Goal: Find specific page/section: Find specific page/section

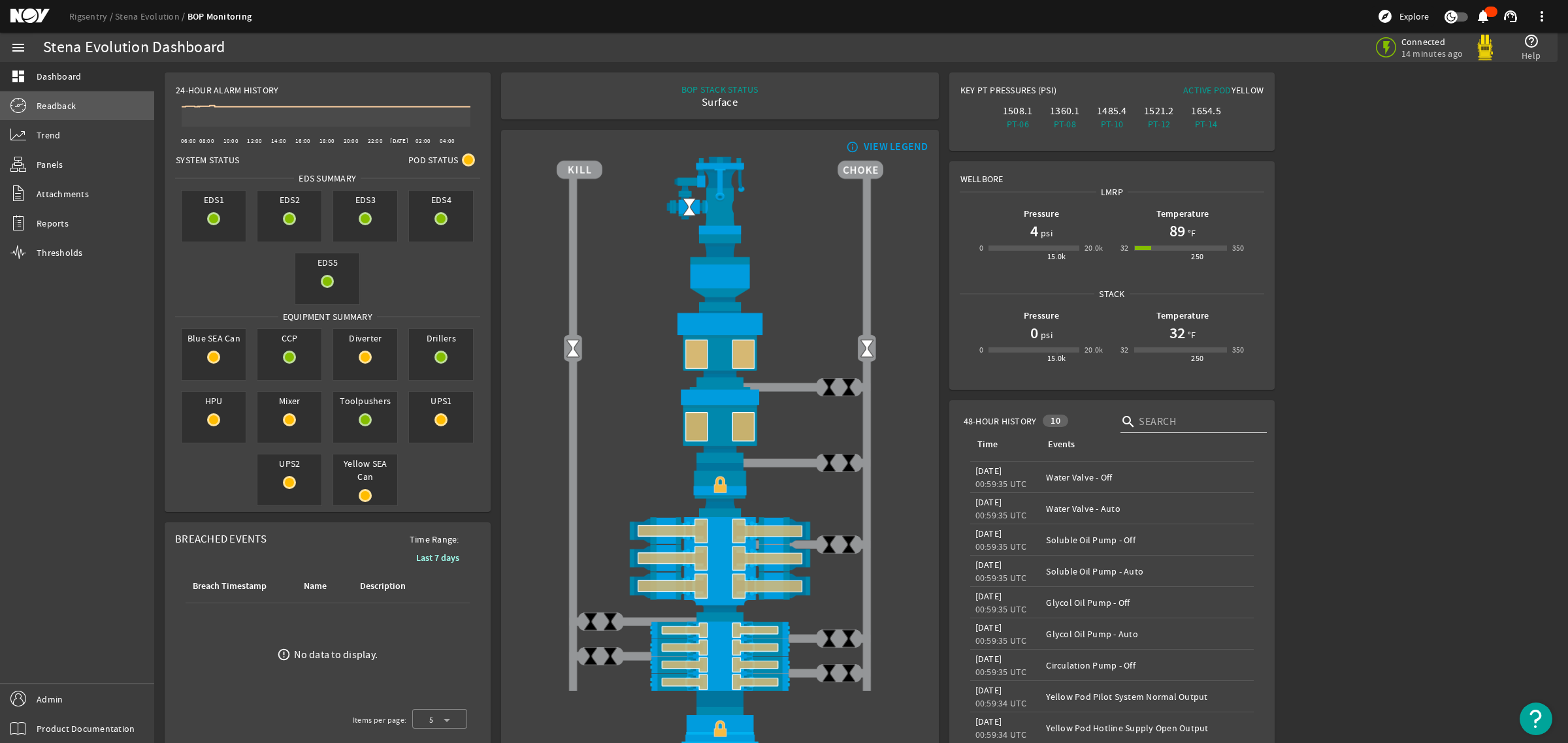
click at [43, 112] on link "Readback" at bounding box center [77, 106] width 154 height 29
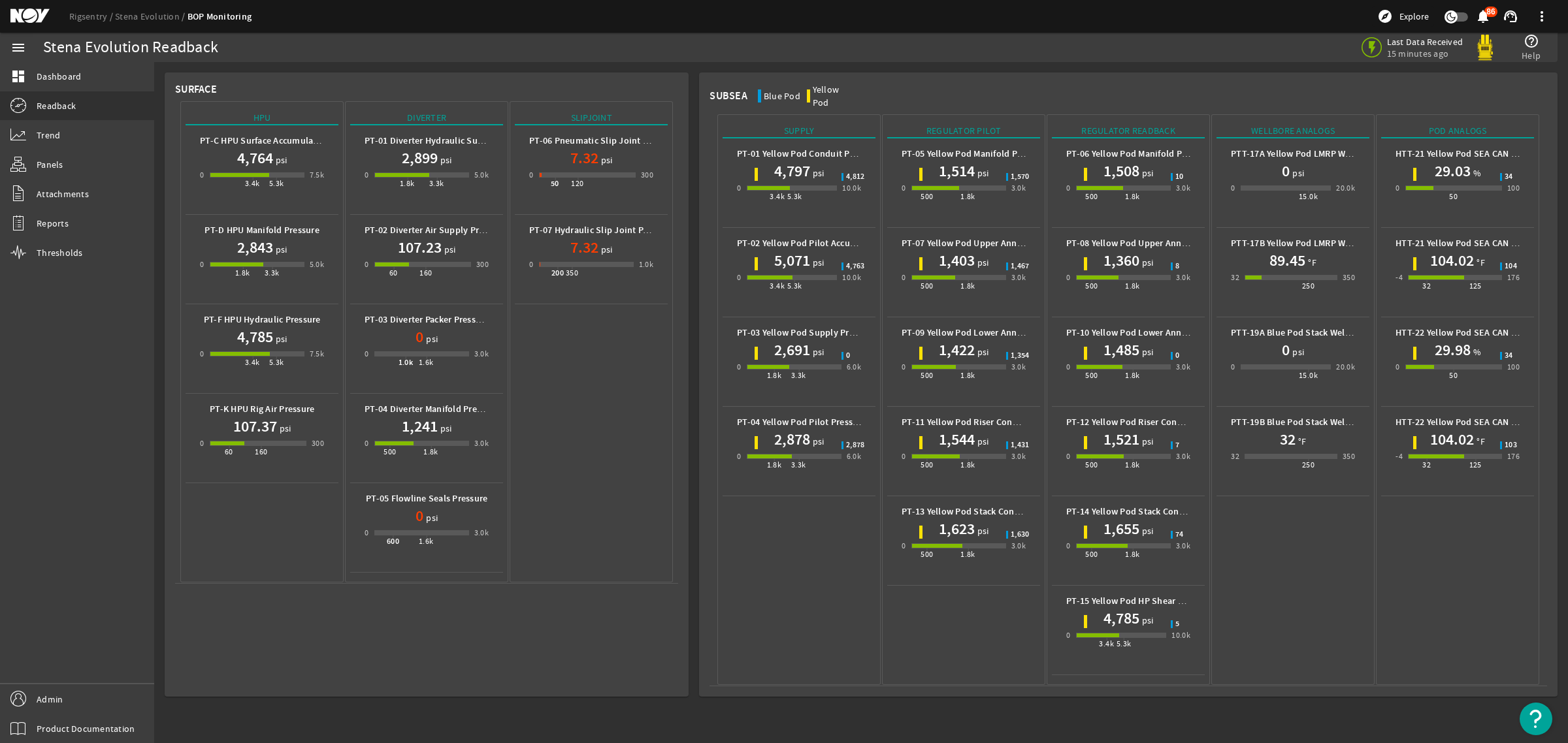
click at [30, 18] on mat-icon at bounding box center [39, 16] width 59 height 16
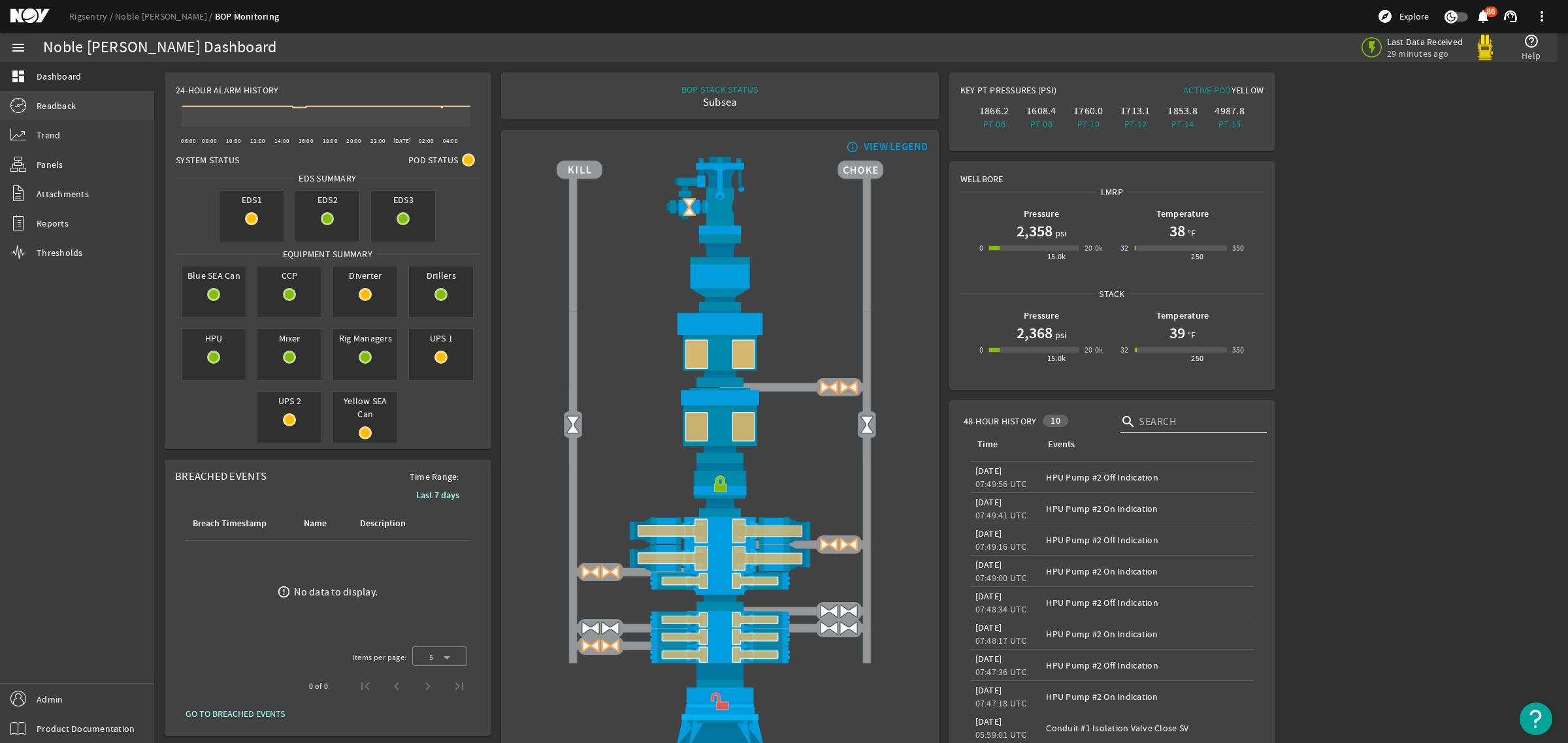
click at [67, 108] on span "Readback" at bounding box center [56, 106] width 39 height 13
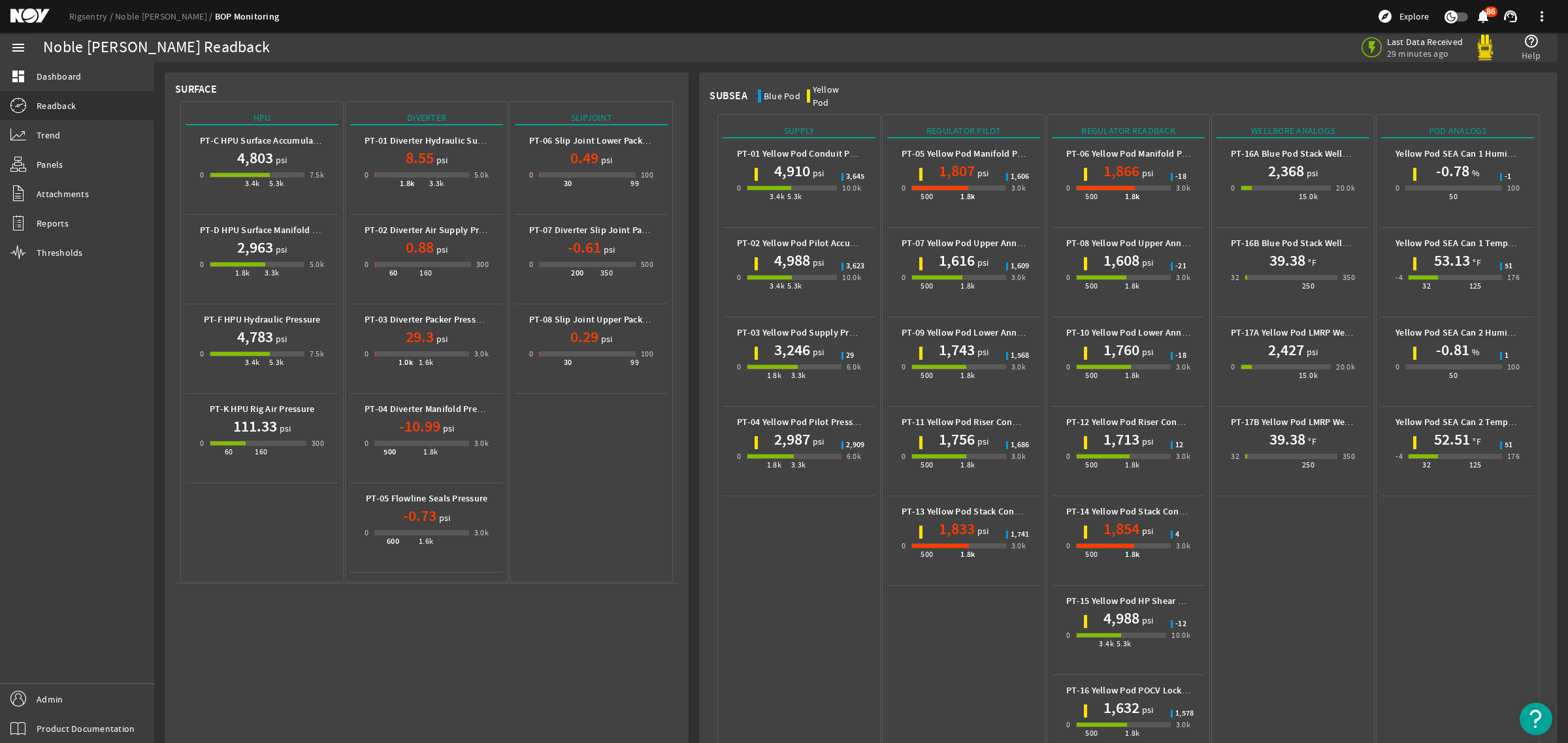
click at [32, 18] on mat-icon at bounding box center [39, 16] width 59 height 16
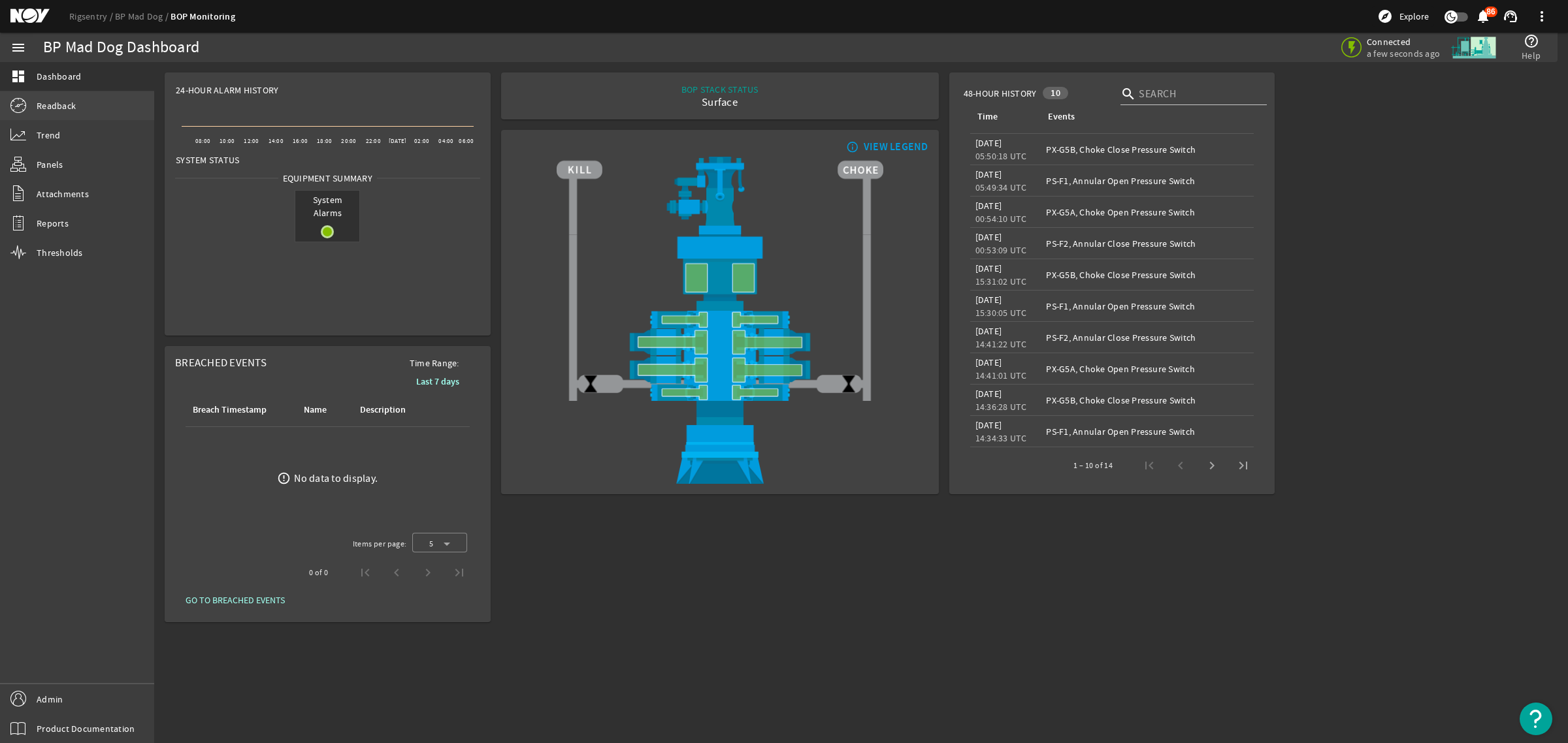
click at [70, 96] on link "Readback" at bounding box center [77, 106] width 154 height 29
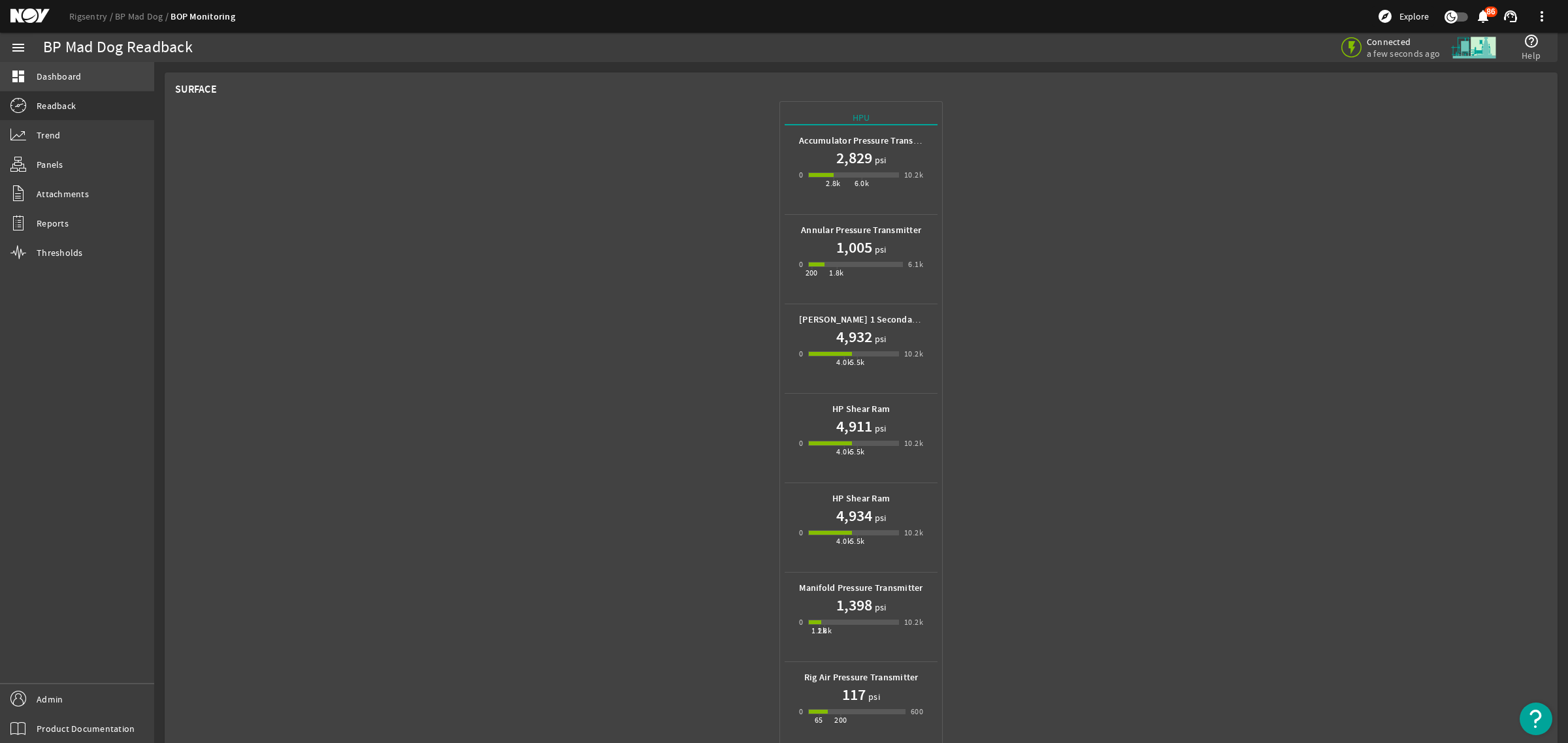
click at [74, 76] on span "Dashboard" at bounding box center [59, 76] width 44 height 13
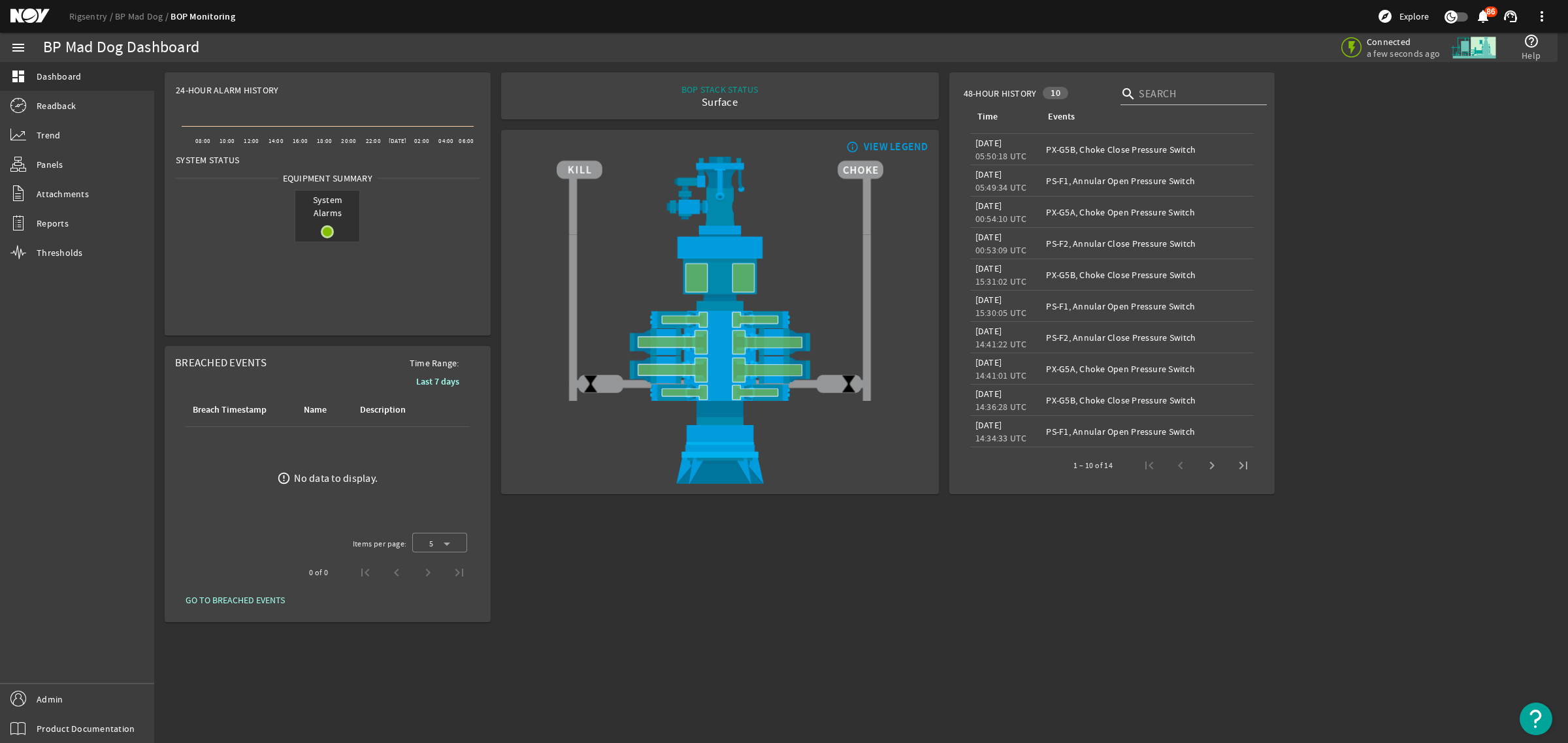
click at [36, 16] on mat-icon at bounding box center [39, 16] width 59 height 16
